Goal: Task Accomplishment & Management: Manage account settings

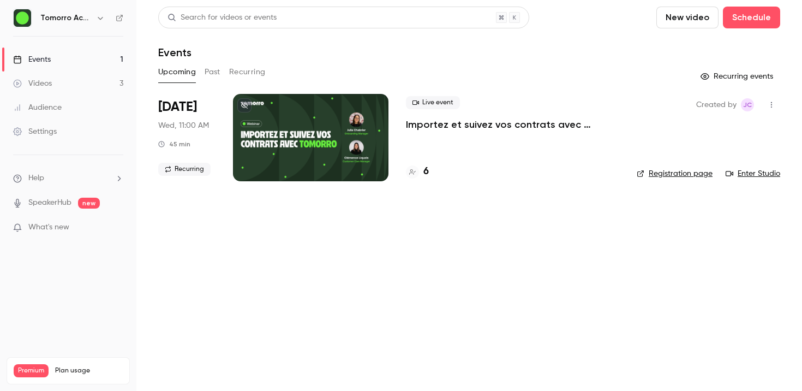
click at [217, 74] on button "Past" at bounding box center [213, 71] width 16 height 17
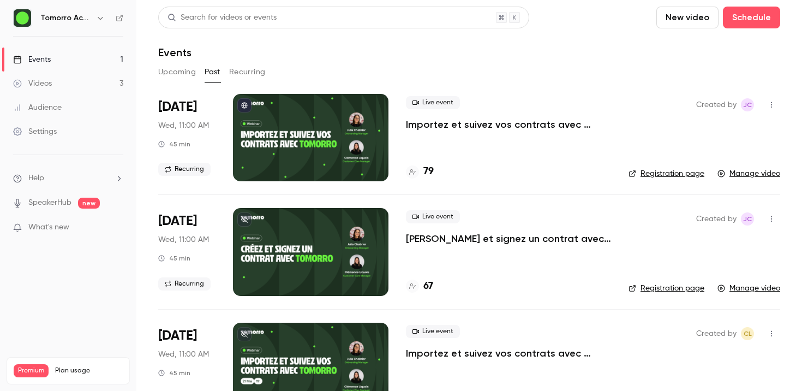
click at [176, 70] on button "Upcoming" at bounding box center [177, 71] width 38 height 17
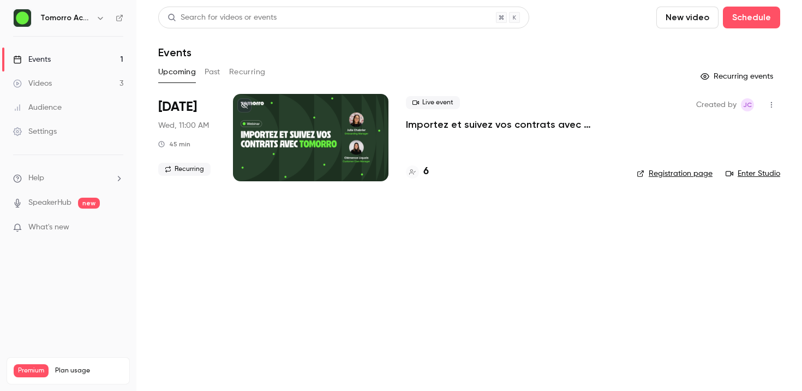
click at [210, 71] on button "Past" at bounding box center [213, 71] width 16 height 17
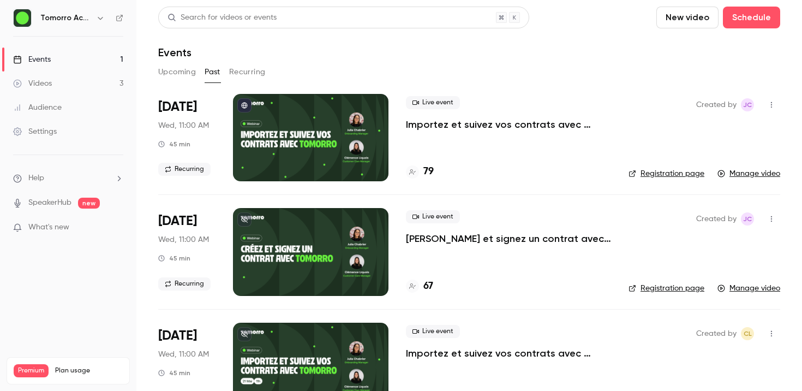
click at [96, 137] on link "Settings" at bounding box center [68, 131] width 136 height 24
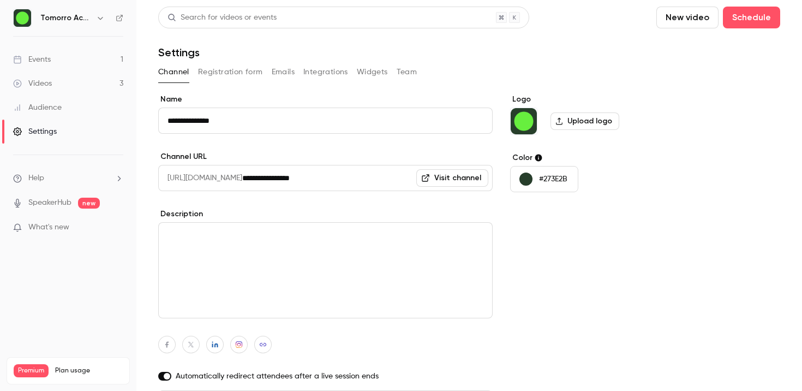
click at [451, 179] on link "Visit channel" at bounding box center [452, 177] width 72 height 17
click at [612, 47] on div "Settings" at bounding box center [469, 52] width 622 height 13
click at [584, 73] on div "Channel Registration form Emails Integrations Widgets Team" at bounding box center [469, 71] width 622 height 17
